Goal: Task Accomplishment & Management: Manage account settings

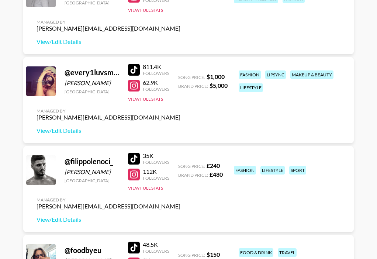
scroll to position [494, 0]
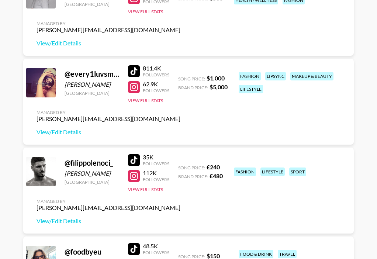
click at [94, 74] on div "@ every1luvsmia._" at bounding box center [92, 73] width 55 height 9
click at [137, 70] on div at bounding box center [134, 71] width 12 height 12
click at [155, 98] on button "View Full Stats" at bounding box center [145, 101] width 35 height 6
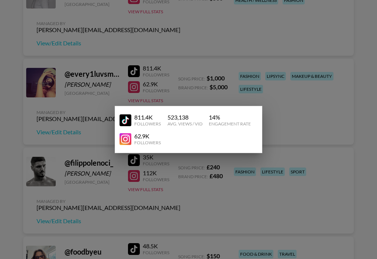
click at [286, 118] on div at bounding box center [188, 129] width 377 height 259
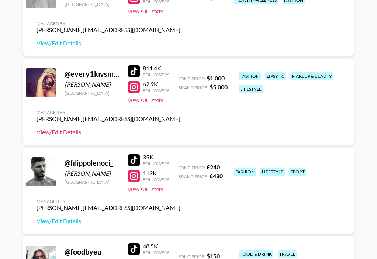
click at [61, 134] on link "View/Edit Details" at bounding box center [109, 131] width 144 height 7
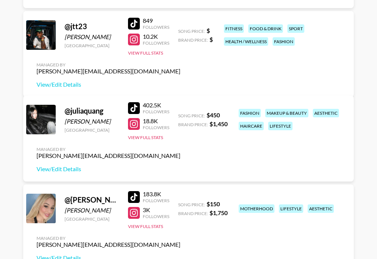
scroll to position [987, 0]
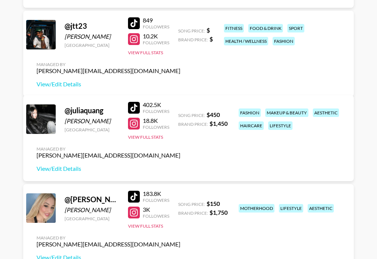
click at [133, 128] on div at bounding box center [134, 124] width 12 height 12
click at [152, 140] on button "View Full Stats" at bounding box center [145, 137] width 35 height 6
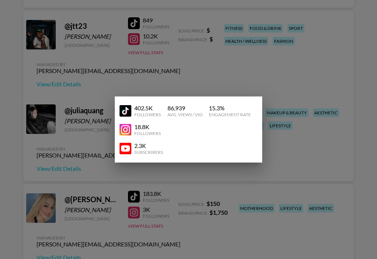
click at [179, 76] on div at bounding box center [188, 129] width 377 height 259
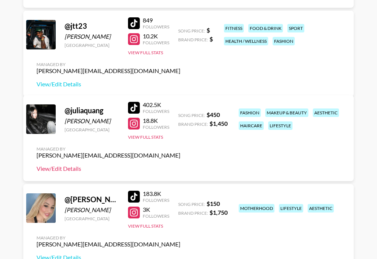
click at [66, 170] on link "View/Edit Details" at bounding box center [109, 168] width 144 height 7
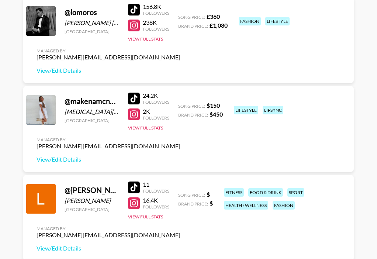
scroll to position [1353, 0]
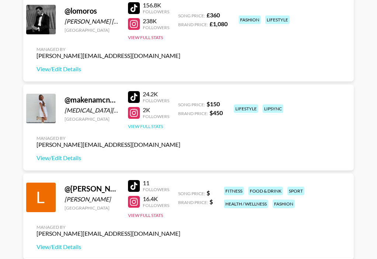
click at [149, 127] on button "View Full Stats" at bounding box center [145, 127] width 35 height 6
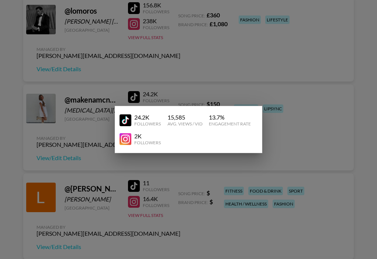
click at [1, 182] on div at bounding box center [188, 129] width 377 height 259
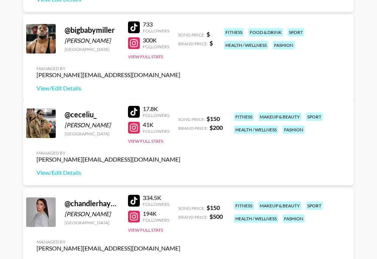
scroll to position [282, 0]
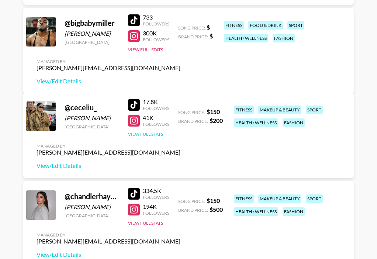
click at [152, 133] on button "View Full Stats" at bounding box center [145, 134] width 35 height 6
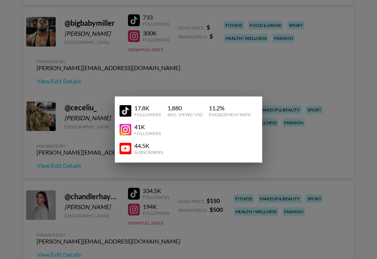
click at [149, 175] on div at bounding box center [188, 129] width 377 height 259
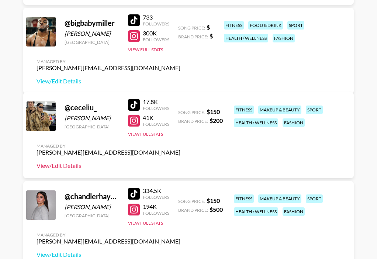
click at [58, 167] on link "View/Edit Details" at bounding box center [109, 165] width 144 height 7
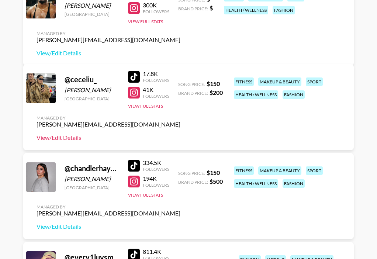
scroll to position [311, 0]
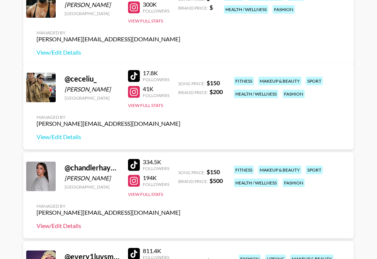
click at [61, 227] on link "View/Edit Details" at bounding box center [109, 225] width 144 height 7
click at [151, 195] on button "View Full Stats" at bounding box center [145, 195] width 35 height 6
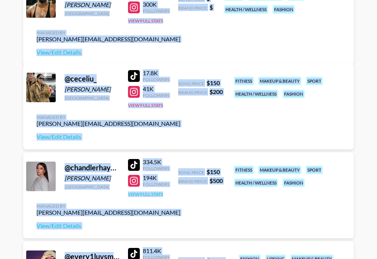
click at [151, 196] on button "View Full Stats" at bounding box center [145, 195] width 35 height 6
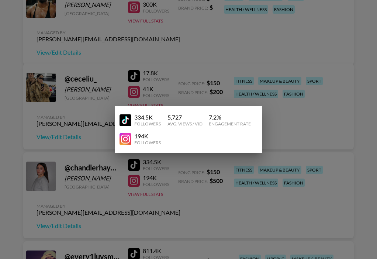
click at [185, 77] on div at bounding box center [188, 129] width 377 height 259
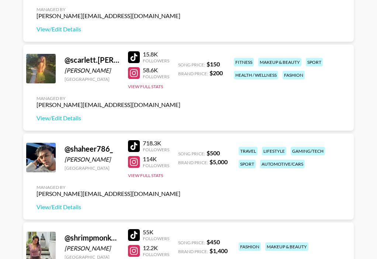
scroll to position [2277, 0]
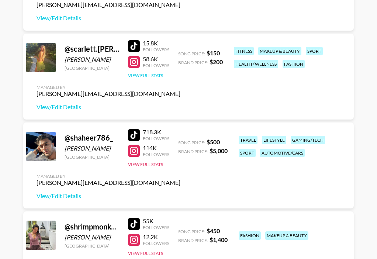
click at [148, 74] on button "View Full Stats" at bounding box center [145, 76] width 35 height 6
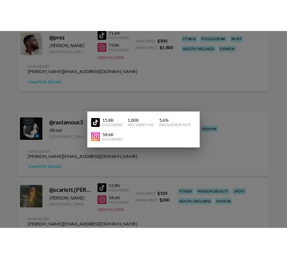
scroll to position [2437, 0]
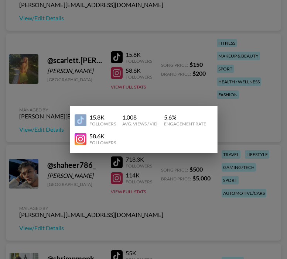
click at [119, 80] on div at bounding box center [143, 129] width 287 height 259
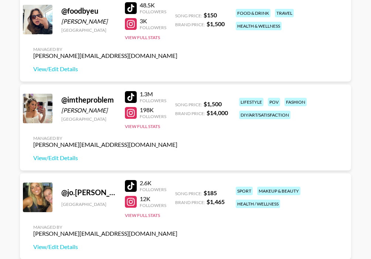
scroll to position [736, 0]
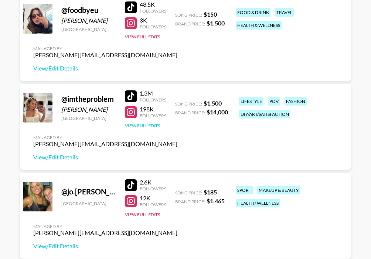
click at [143, 125] on button "View Full Stats" at bounding box center [142, 126] width 35 height 6
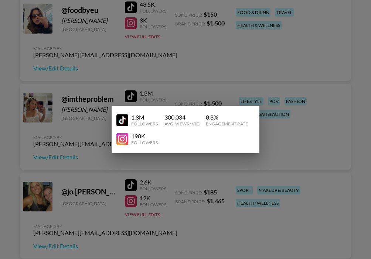
click at [221, 166] on div at bounding box center [185, 129] width 371 height 259
click at [221, 166] on div "@ imtheproblem [PERSON_NAME] [GEOGRAPHIC_DATA] 1.3M Followers 198K Followers Vi…" at bounding box center [185, 127] width 331 height 86
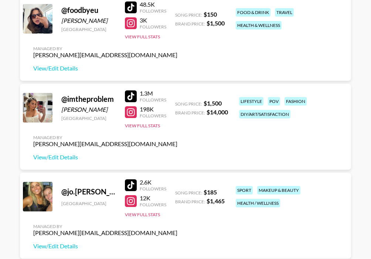
click at [62, 162] on div "Managed By [PERSON_NAME][EMAIL_ADDRESS][DOMAIN_NAME] View/Edit Details" at bounding box center [105, 148] width 156 height 38
click at [62, 157] on link "View/Edit Details" at bounding box center [105, 157] width 144 height 7
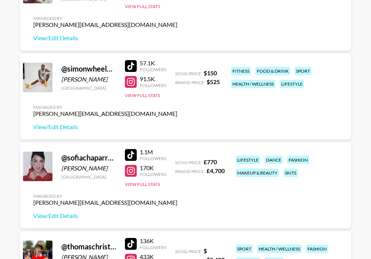
scroll to position [2546, 0]
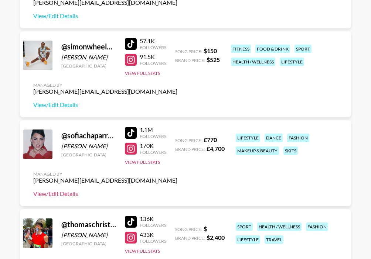
click at [52, 195] on link "View/Edit Details" at bounding box center [105, 193] width 144 height 7
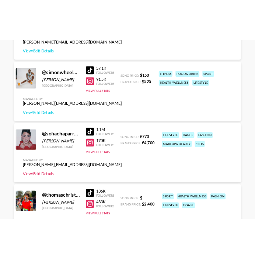
scroll to position [2584, 0]
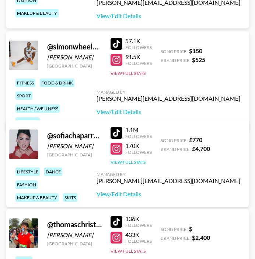
click at [131, 160] on button "View Full Stats" at bounding box center [128, 162] width 35 height 6
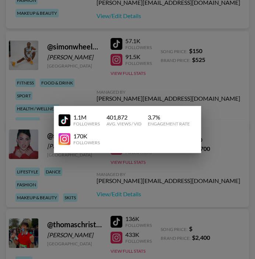
click at [134, 89] on div at bounding box center [127, 129] width 255 height 259
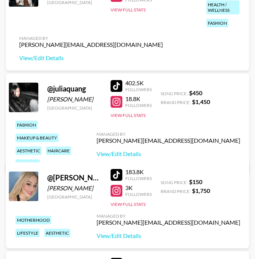
scroll to position [1040, 0]
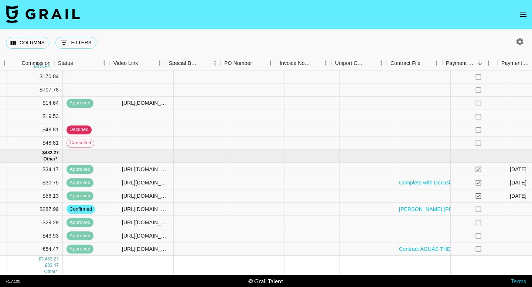
scroll to position [369, 694]
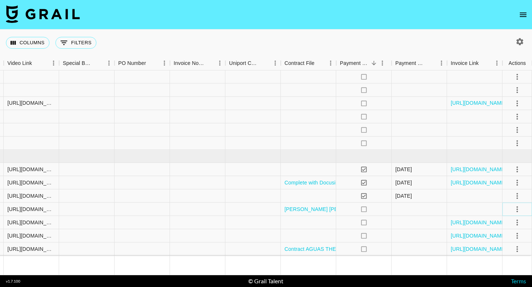
click at [519, 210] on icon "select merge strategy" at bounding box center [516, 209] width 9 height 9
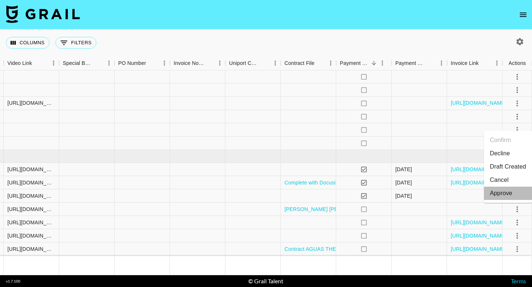
click at [516, 194] on li "Approve" at bounding box center [508, 193] width 48 height 13
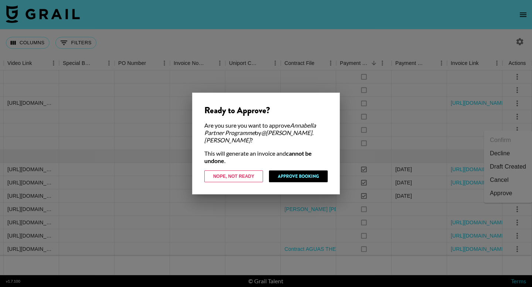
click at [244, 179] on div "Ready to Approve? Are you sure you want to approve Annabella Partner Programme …" at bounding box center [266, 144] width 148 height 102
click at [242, 173] on button "Nope, Not Ready" at bounding box center [233, 177] width 59 height 12
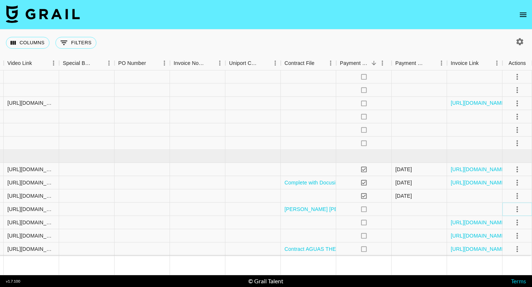
click at [517, 210] on icon "select merge strategy" at bounding box center [516, 209] width 9 height 9
click at [505, 192] on div "Approve" at bounding box center [500, 193] width 23 height 9
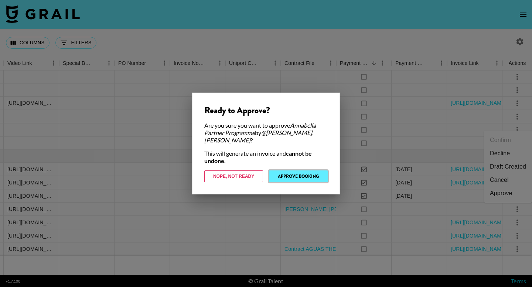
click at [320, 175] on button "Approve Booking" at bounding box center [298, 177] width 59 height 12
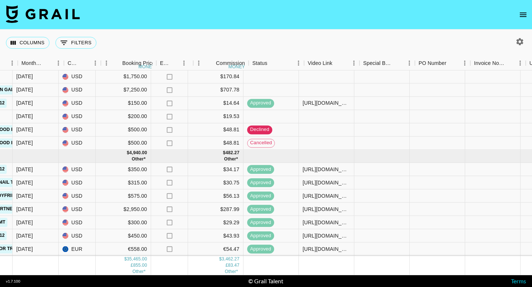
scroll to position [369, 394]
